Goal: Transaction & Acquisition: Purchase product/service

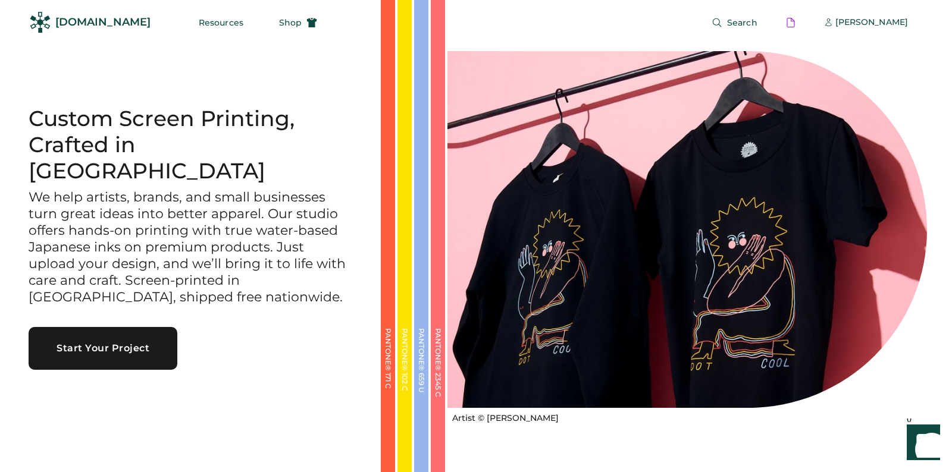
click at [112, 332] on button "Start Your Project" at bounding box center [103, 348] width 149 height 43
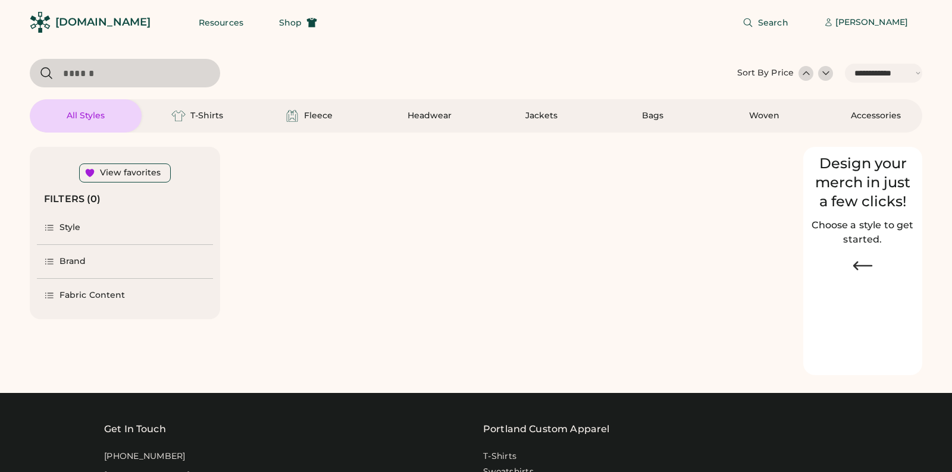
select select "*****"
select select "*"
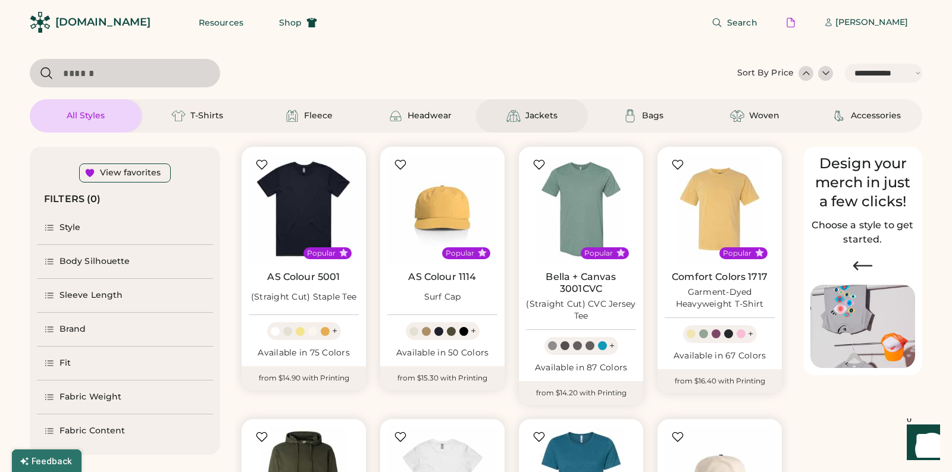
click at [558, 119] on div "Jackets" at bounding box center [532, 115] width 112 height 33
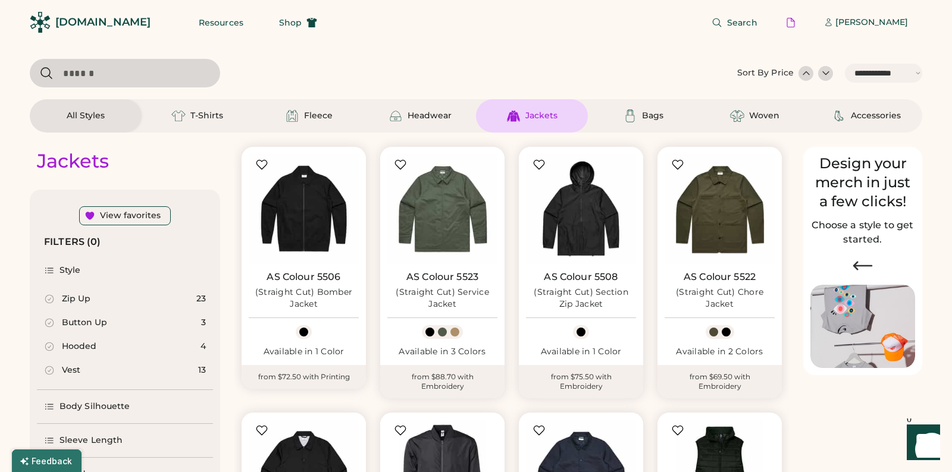
click at [811, 71] on div at bounding box center [806, 73] width 12 height 12
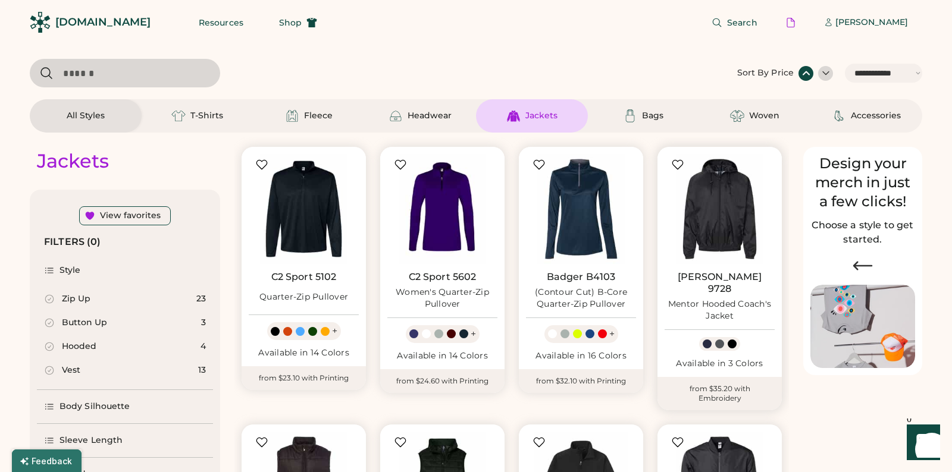
scroll to position [133, 0]
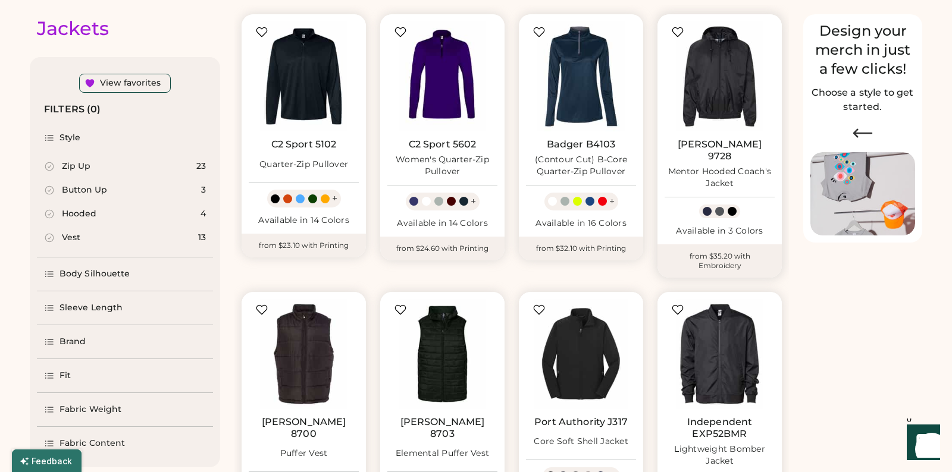
select select "*****"
select select "*"
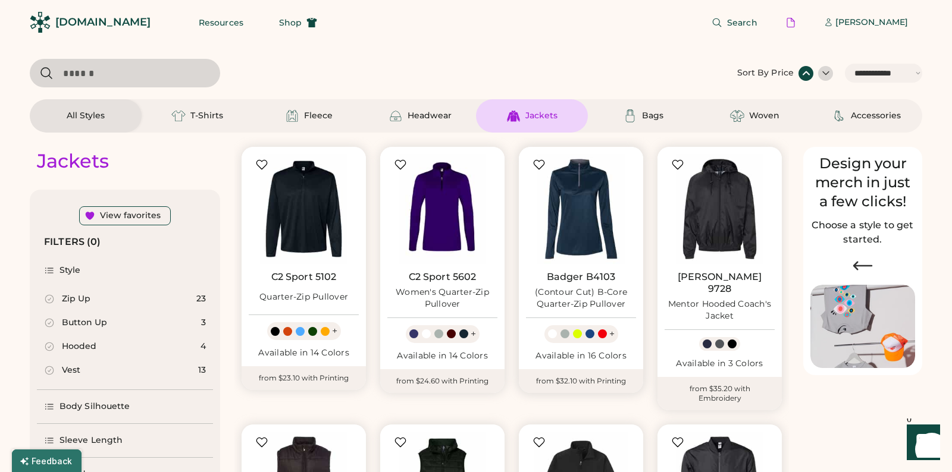
scroll to position [0, 0]
click at [409, 122] on div "Headwear" at bounding box center [419, 116] width 63 height 14
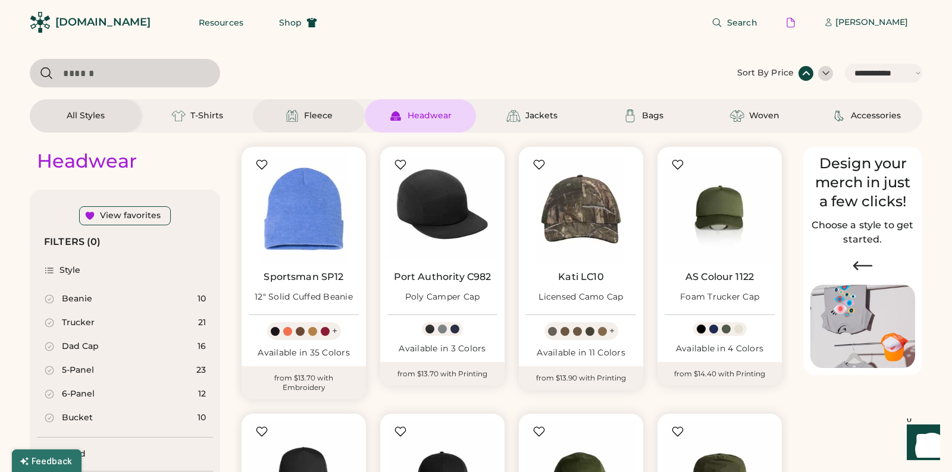
click at [299, 118] on img at bounding box center [292, 116] width 14 height 14
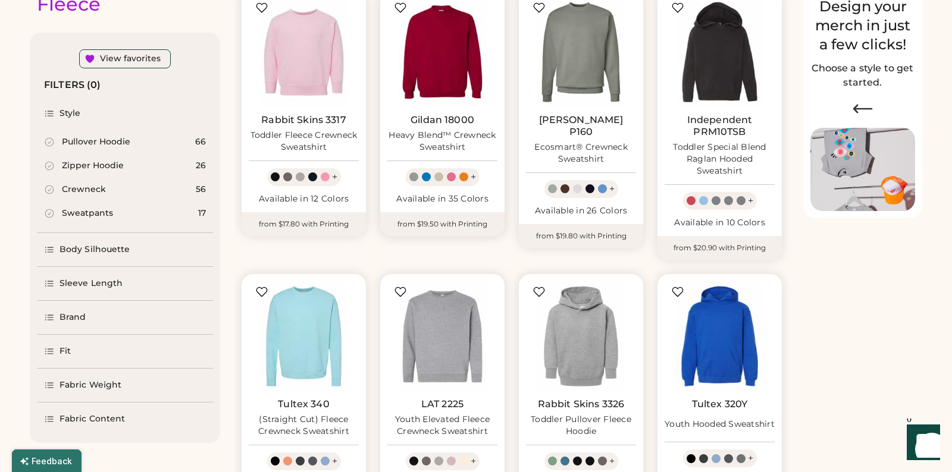
scroll to position [158, 0]
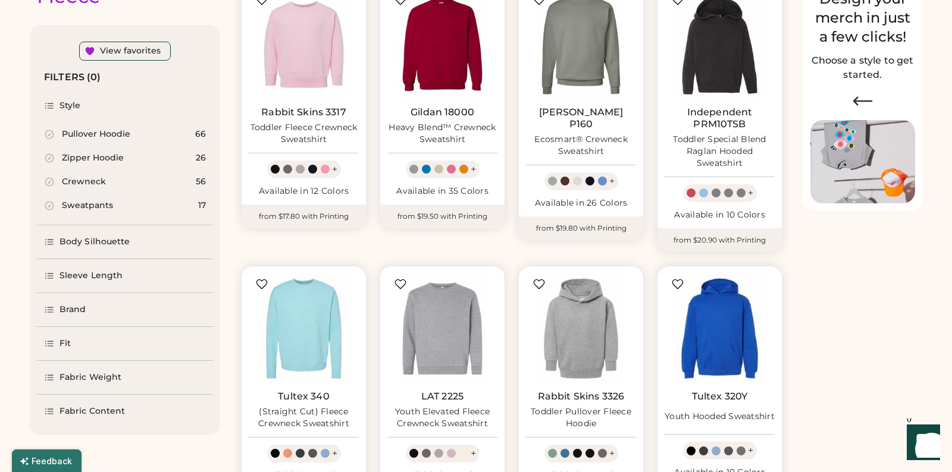
click at [90, 167] on div "Zipper Hoodie 26" at bounding box center [125, 158] width 176 height 24
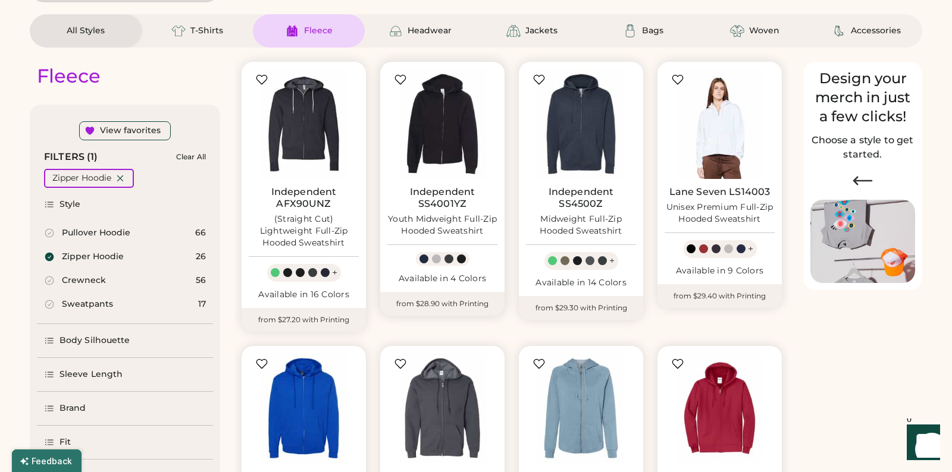
scroll to position [77, 0]
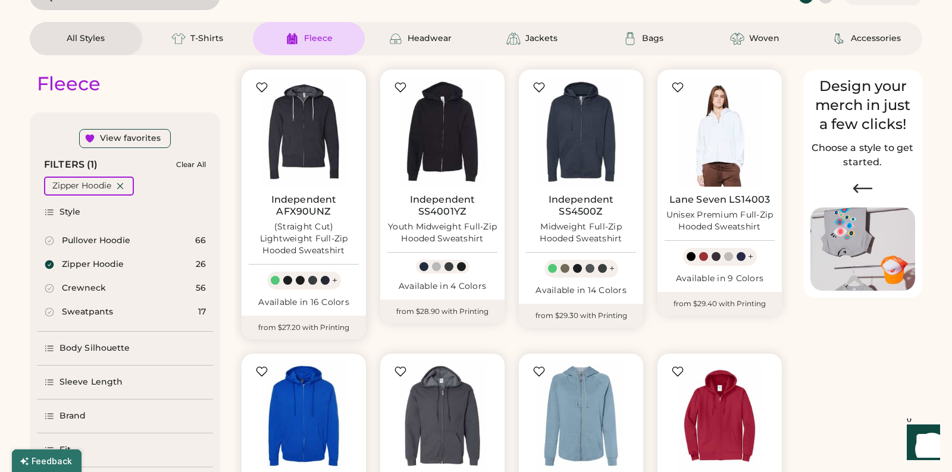
click at [319, 197] on link "Independent AFX90UNZ" at bounding box center [304, 206] width 110 height 24
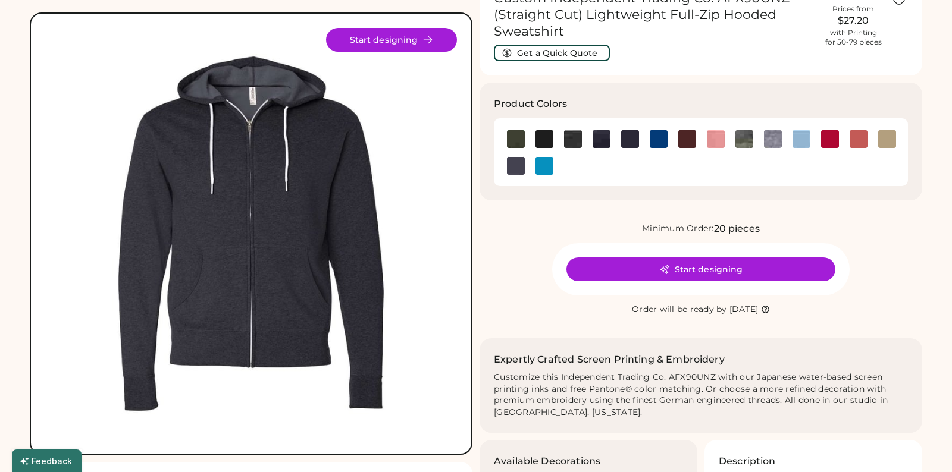
scroll to position [51, 0]
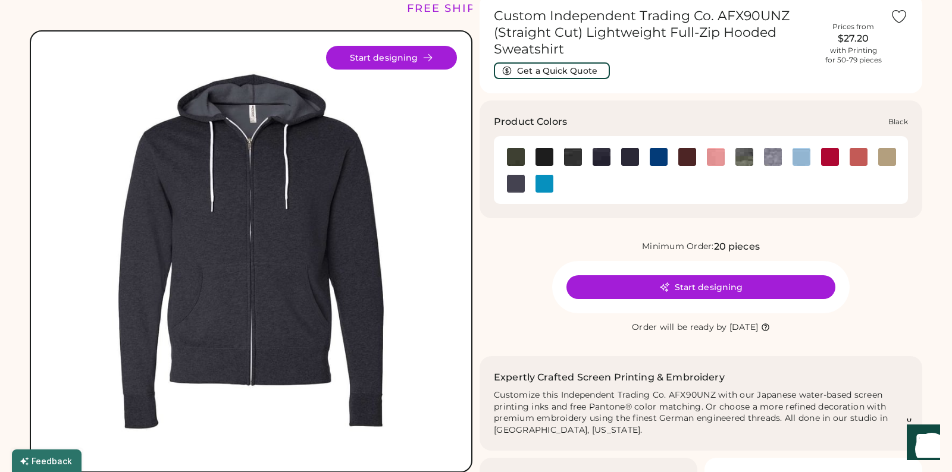
click at [545, 159] on img at bounding box center [544, 157] width 18 height 18
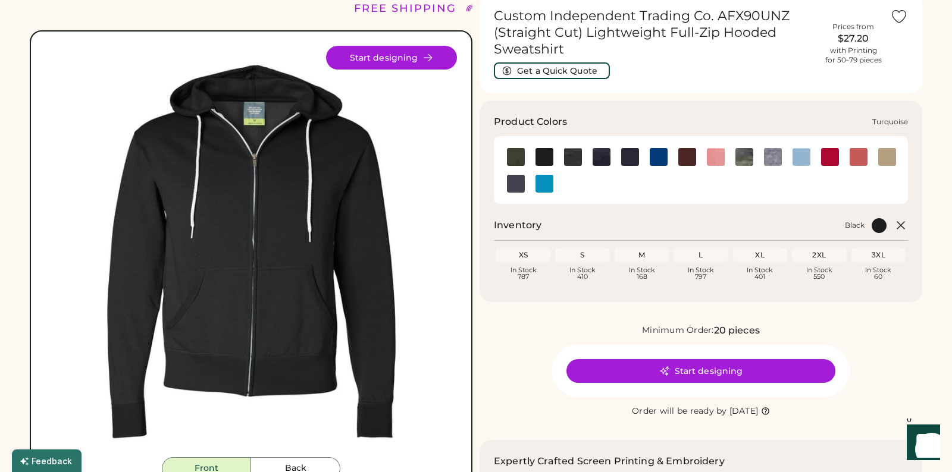
click at [543, 177] on img at bounding box center [544, 184] width 18 height 18
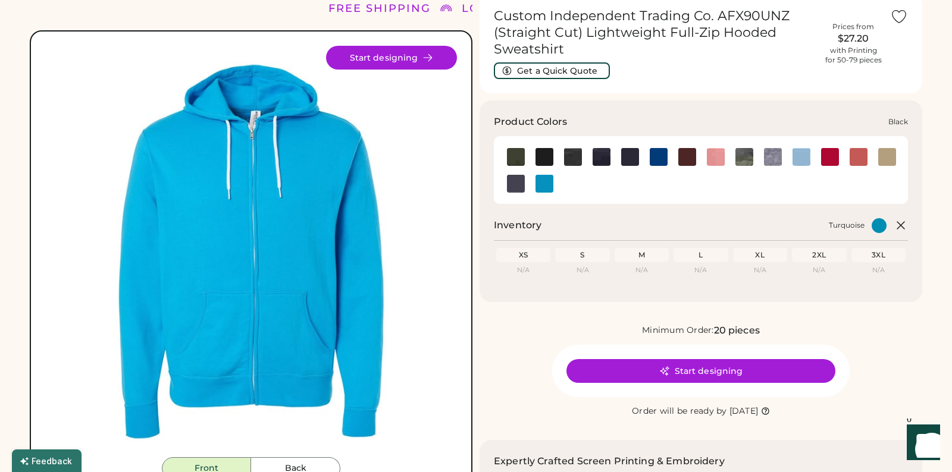
click at [543, 154] on img at bounding box center [544, 157] width 18 height 18
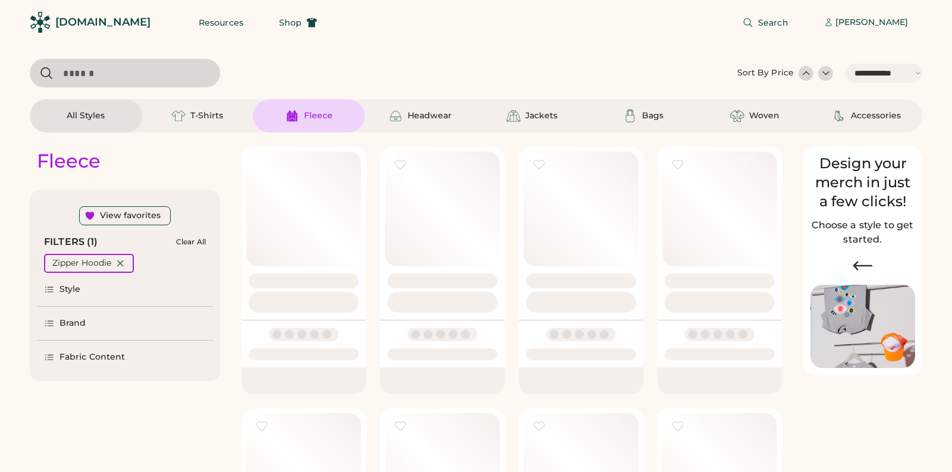
select select "*****"
select select "*"
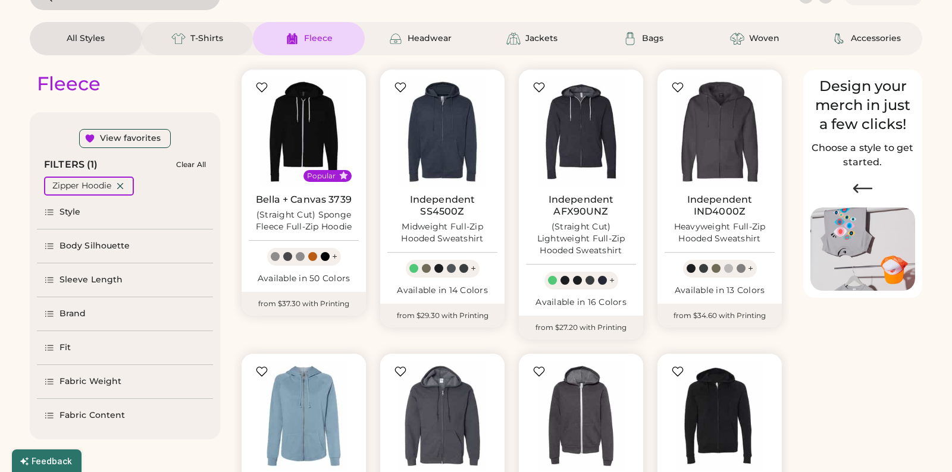
click at [206, 45] on div "T-Shirts" at bounding box center [197, 39] width 54 height 14
